Goal: Task Accomplishment & Management: Manage account settings

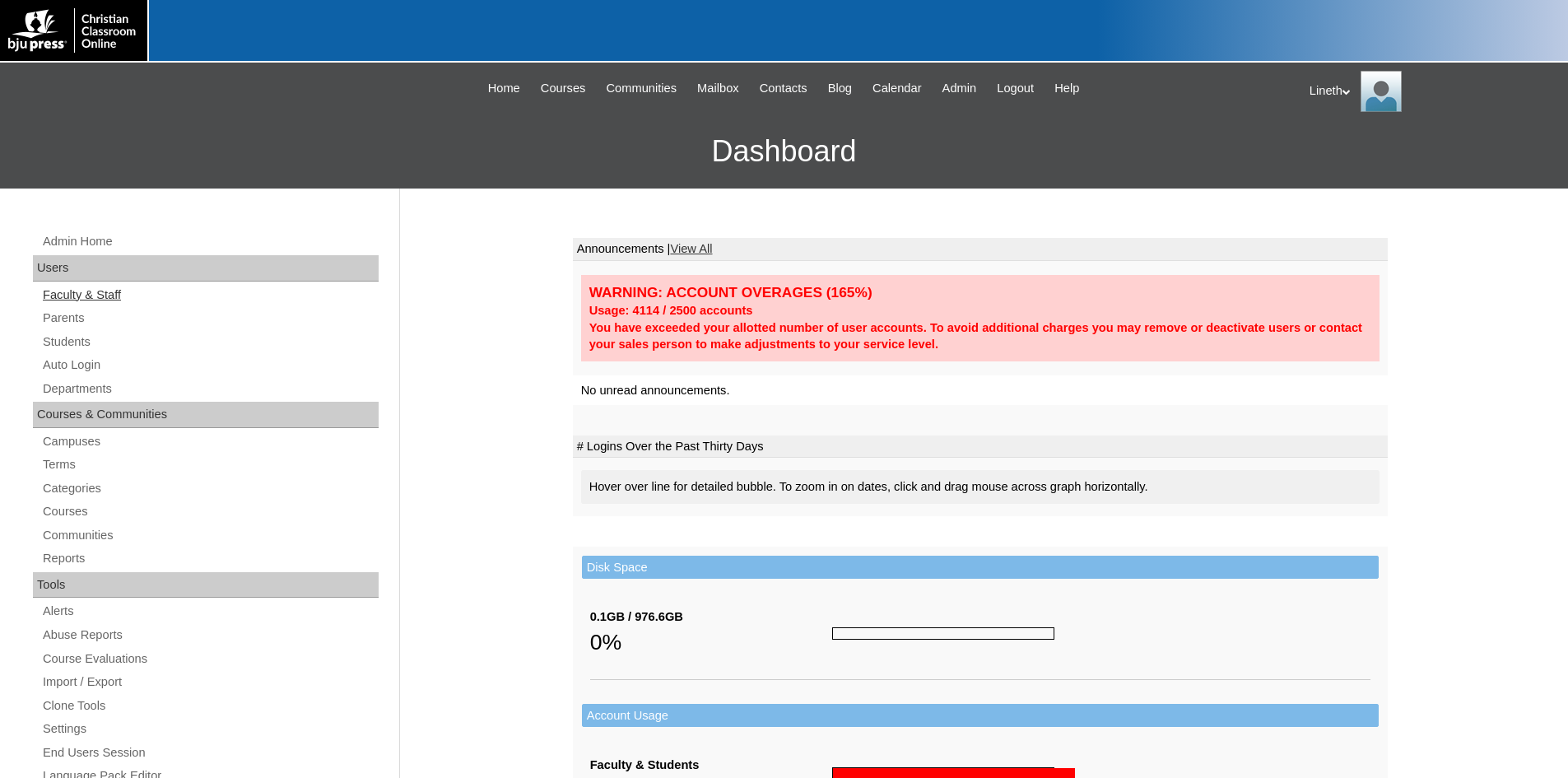
click at [119, 289] on link "Faculty & Staff" at bounding box center [209, 295] width 337 height 21
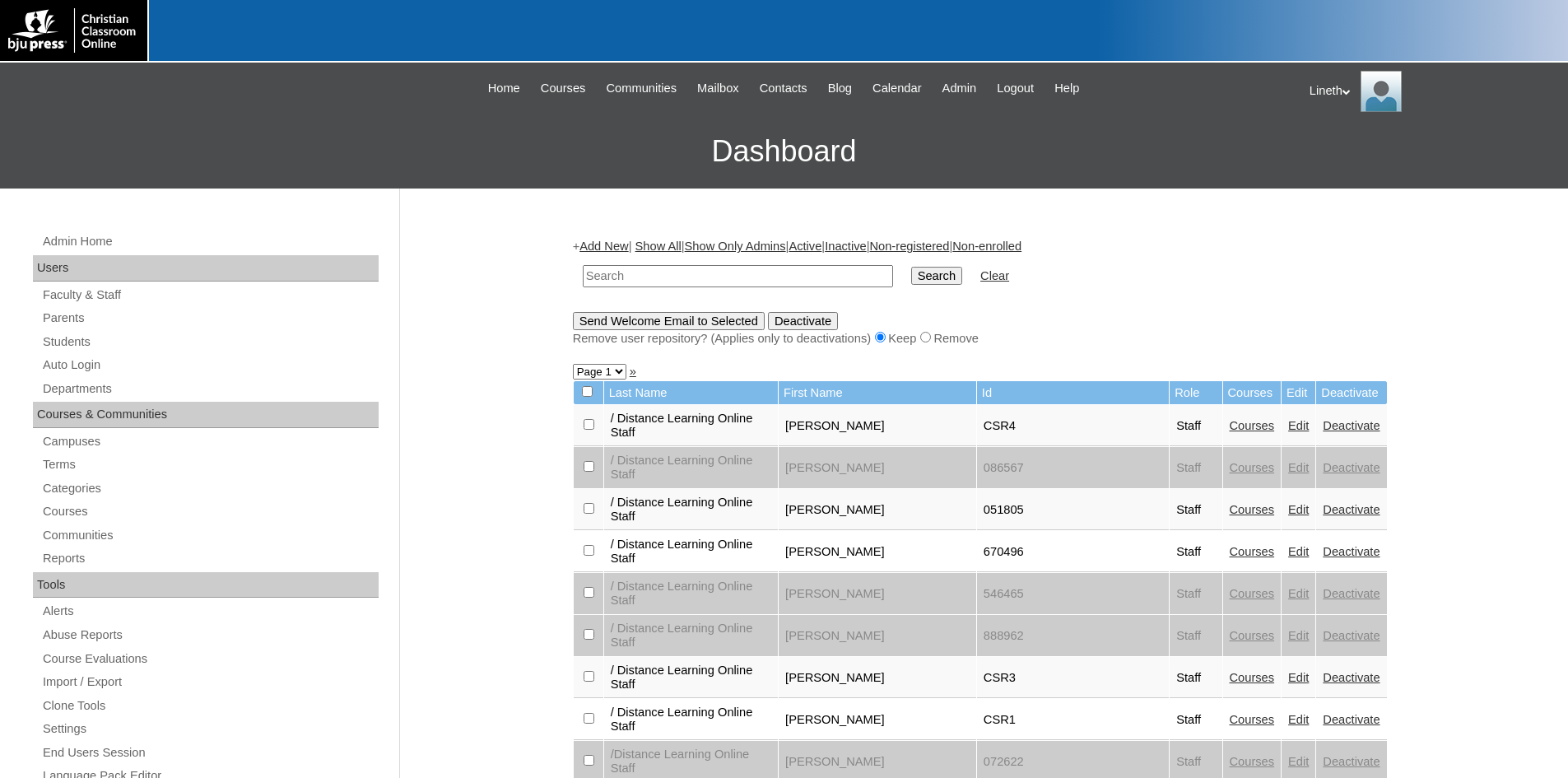
click at [646, 277] on input "text" at bounding box center [738, 276] width 311 height 22
type input "717785"
click at [911, 277] on input "Search" at bounding box center [936, 276] width 51 height 18
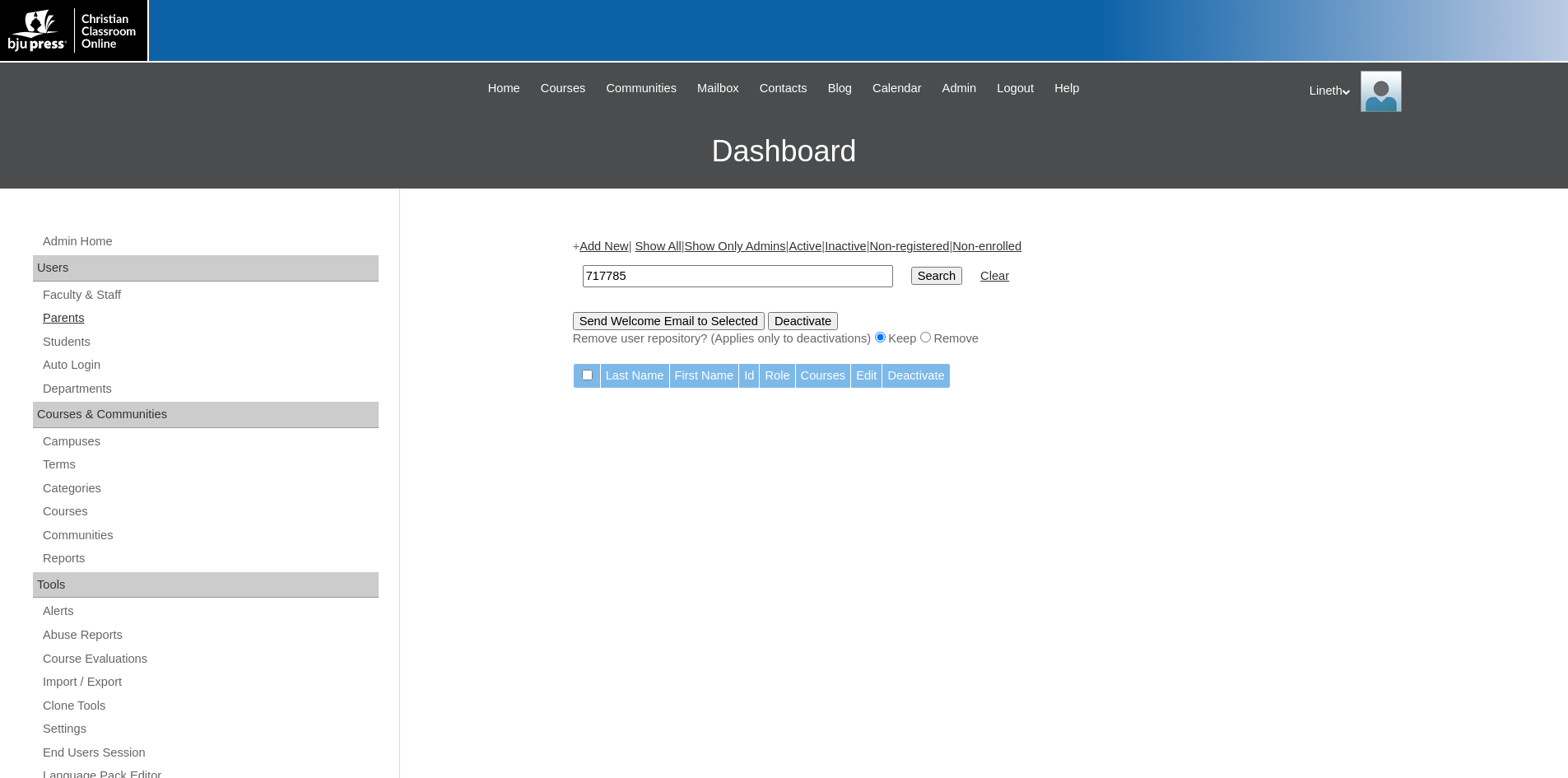
click at [69, 318] on link "Parents" at bounding box center [209, 318] width 337 height 21
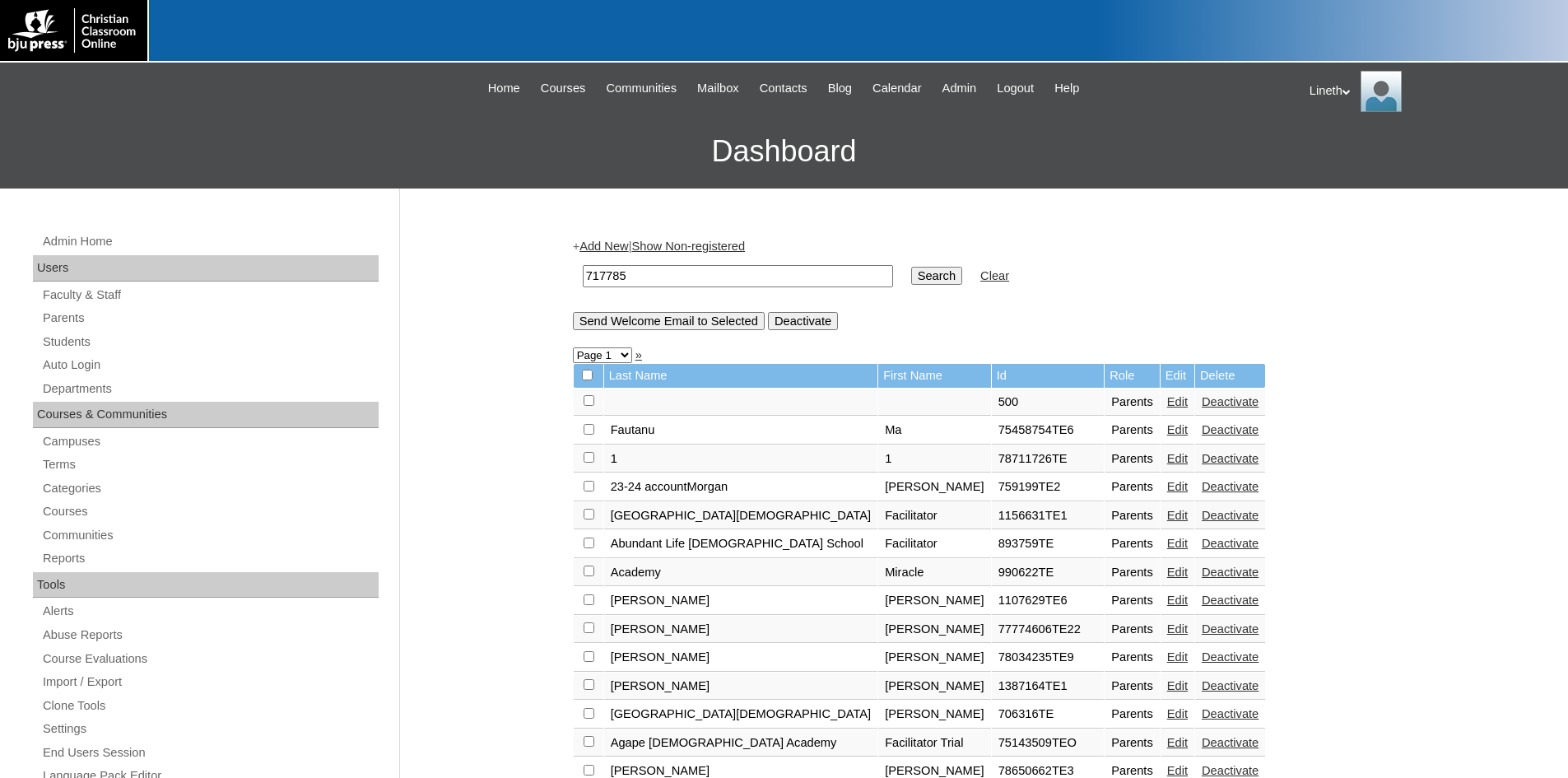
click at [911, 273] on input "Search" at bounding box center [936, 276] width 51 height 18
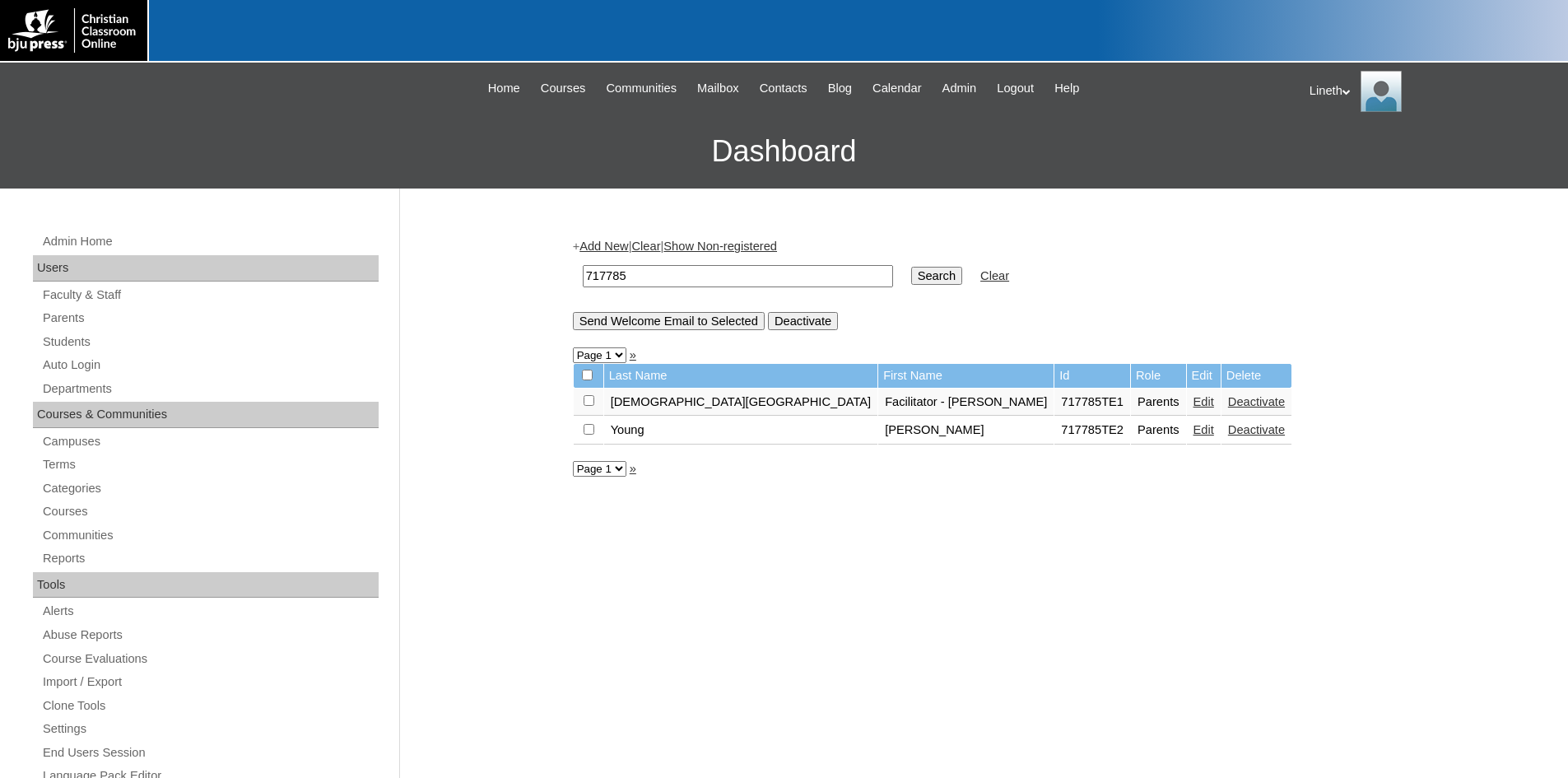
click at [1193, 431] on link "Edit" at bounding box center [1203, 430] width 21 height 13
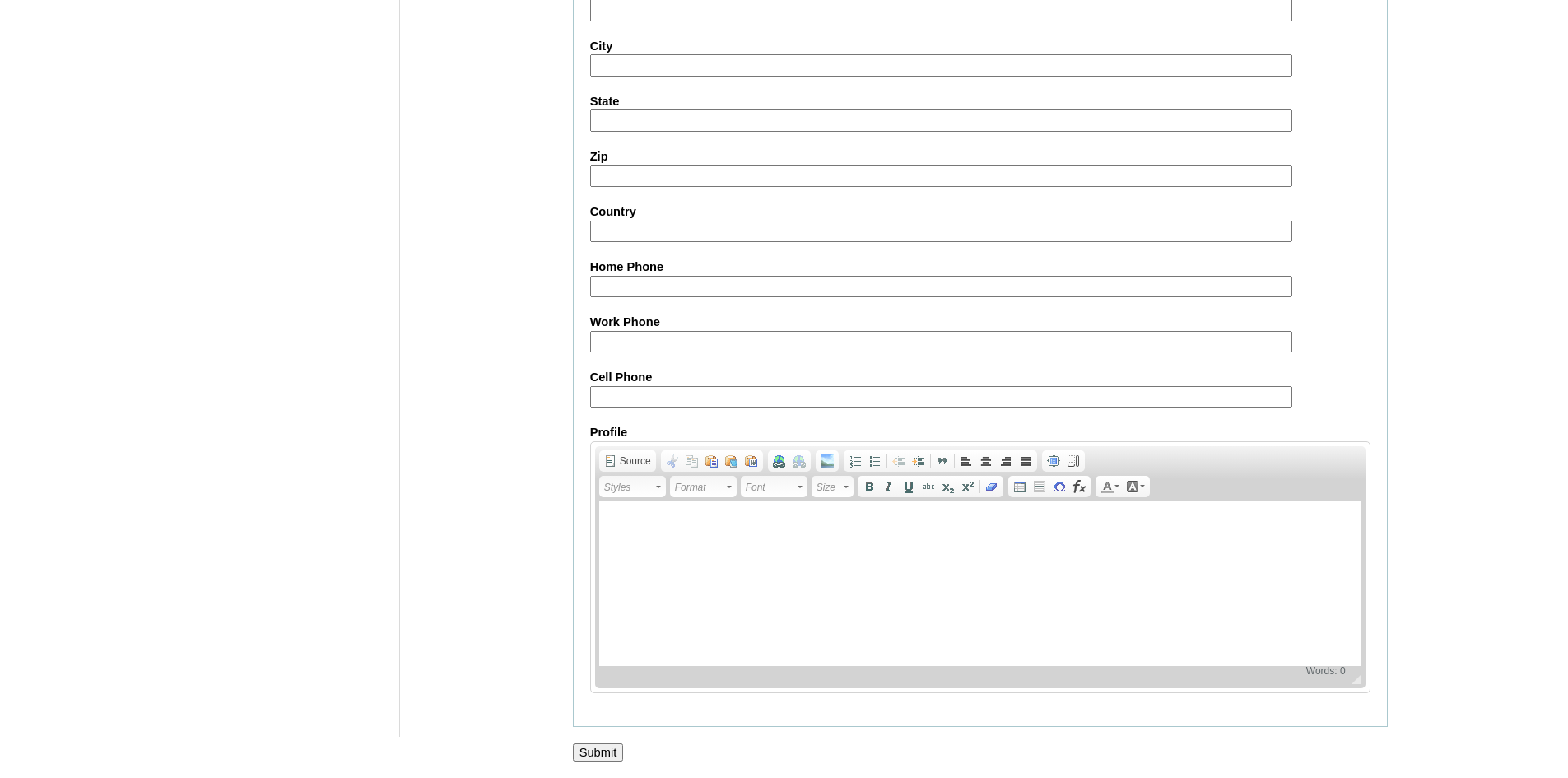
scroll to position [1384, 0]
click at [620, 748] on input "Submit" at bounding box center [598, 753] width 51 height 18
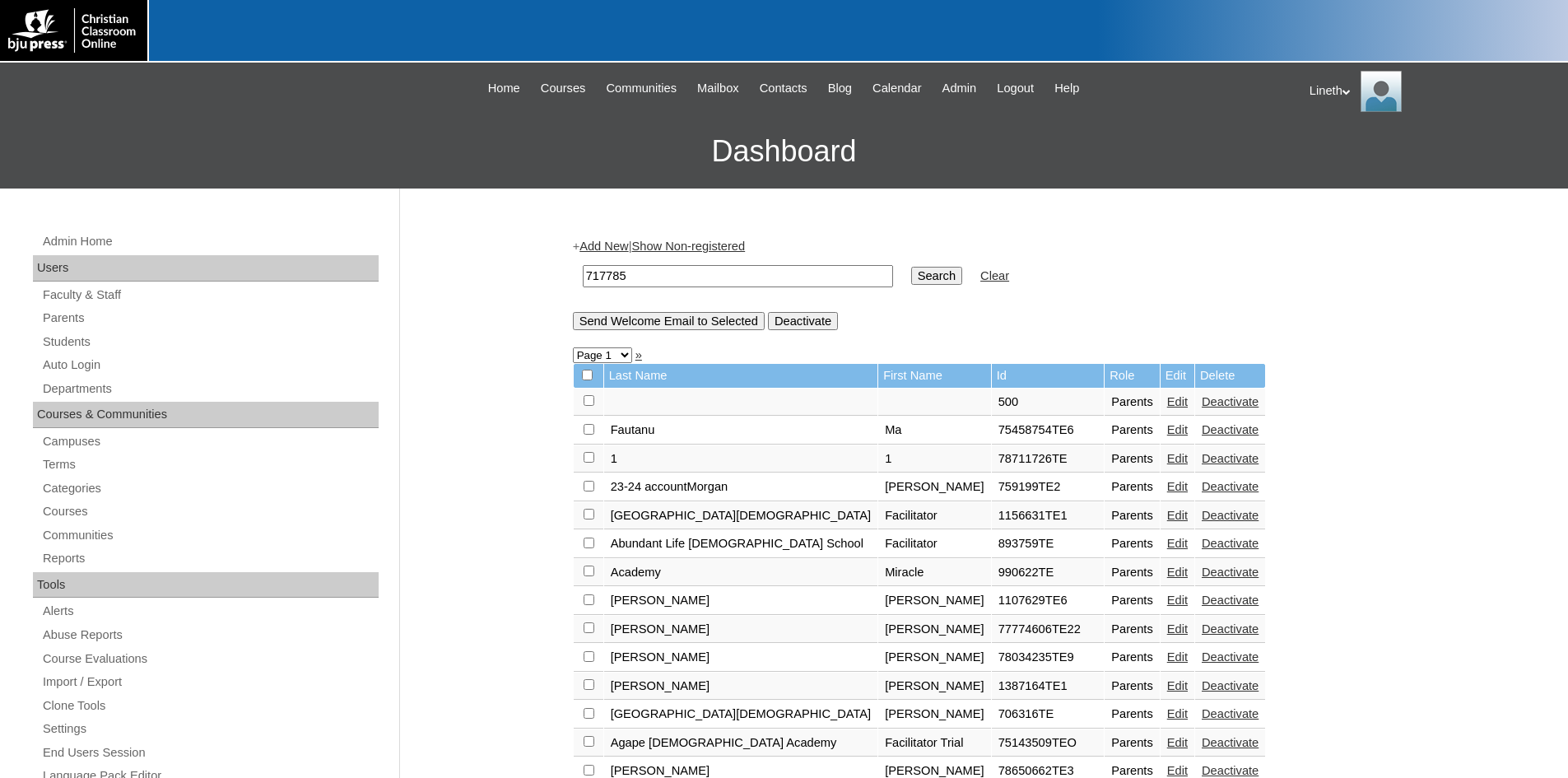
click at [1338, 88] on div "Lineth My Profile My Settings Logout" at bounding box center [1431, 91] width 242 height 41
click at [1342, 161] on span "Logout" at bounding box center [1339, 154] width 33 height 12
